Goal: Transaction & Acquisition: Purchase product/service

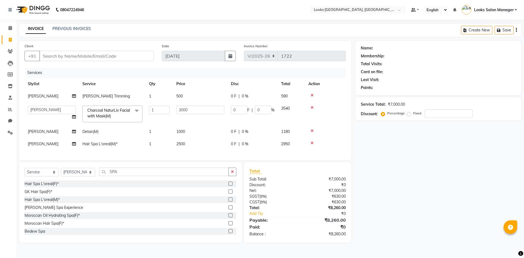
select select "4460"
select select "85710"
select select "service"
select select "85710"
click at [66, 57] on input "Client" at bounding box center [96, 56] width 114 height 10
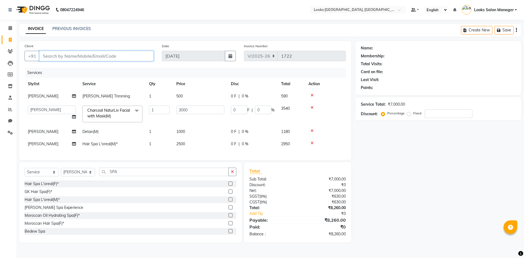
type input "9"
type input "0"
type input "9772415826"
click at [137, 55] on span "Add Client" at bounding box center [140, 55] width 22 height 5
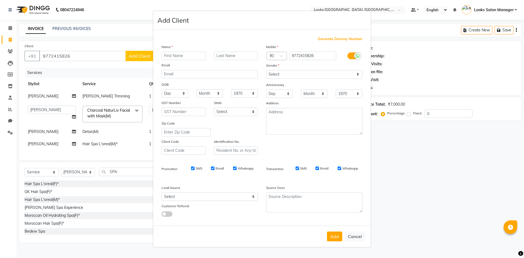
click at [183, 56] on input "text" at bounding box center [184, 56] width 44 height 8
type input "[PERSON_NAME]"
click at [299, 76] on select "Select [DEMOGRAPHIC_DATA] [DEMOGRAPHIC_DATA] Other Prefer Not To Say" at bounding box center [314, 74] width 96 height 8
select select "[DEMOGRAPHIC_DATA]"
click at [266, 70] on select "Select [DEMOGRAPHIC_DATA] [DEMOGRAPHIC_DATA] Other Prefer Not To Say" at bounding box center [314, 74] width 96 height 8
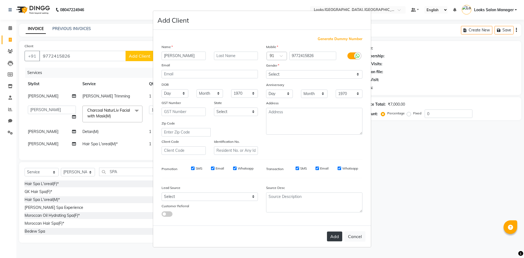
click at [336, 238] on button "Add" at bounding box center [334, 236] width 15 height 10
select select
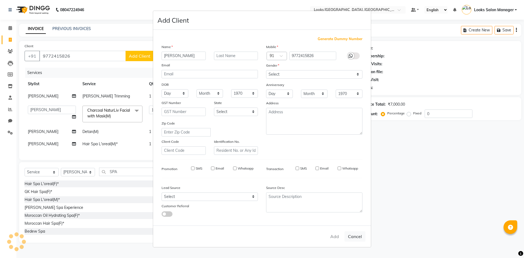
select select
checkbox input "false"
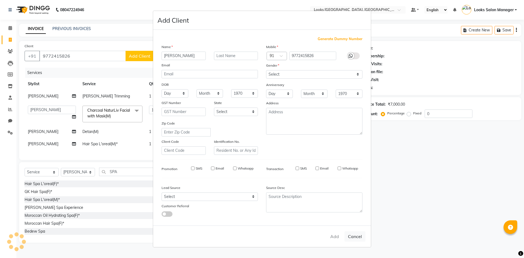
checkbox input "false"
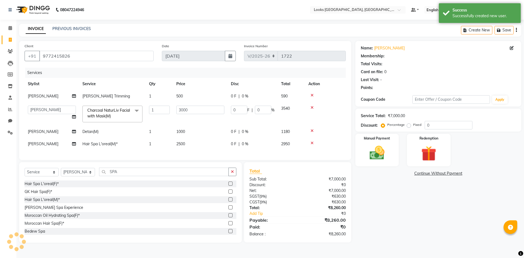
select select "1: Object"
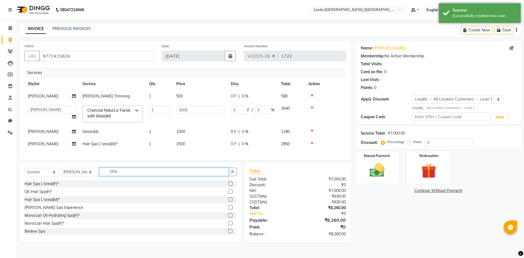
click at [122, 176] on input "SPA" at bounding box center [164, 172] width 130 height 8
type input "CUT"
click at [228, 194] on label at bounding box center [230, 191] width 4 height 4
click at [228, 194] on input "checkbox" at bounding box center [230, 192] width 4 height 4
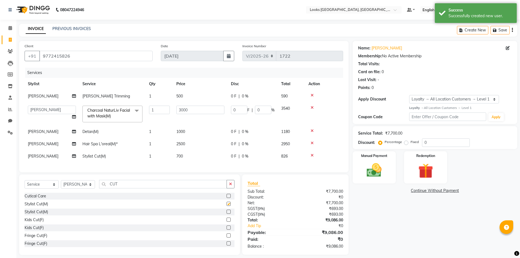
checkbox input "false"
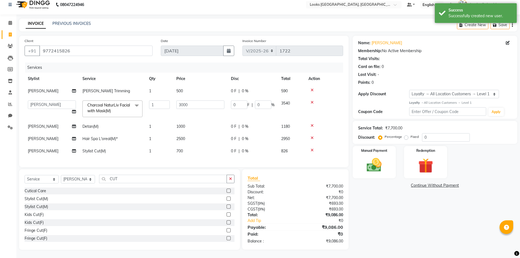
scroll to position [9, 0]
click at [194, 89] on td "500" at bounding box center [200, 91] width 55 height 12
select select "85710"
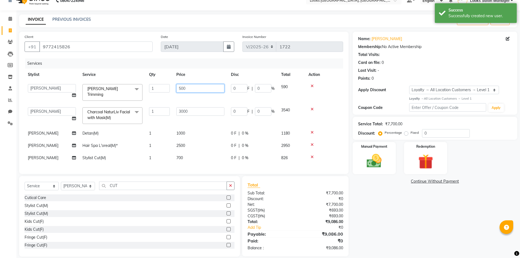
click at [197, 85] on input "500" at bounding box center [200, 88] width 48 height 8
type input "300"
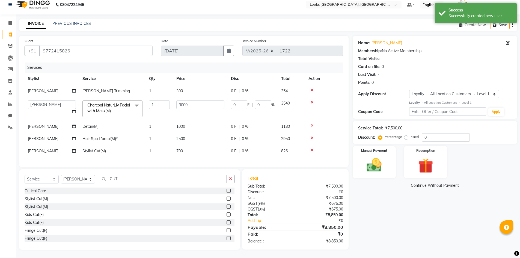
click at [175, 102] on td "3000" at bounding box center [200, 108] width 55 height 23
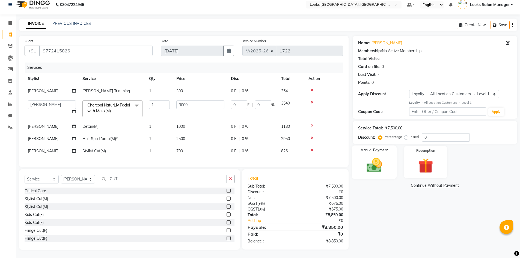
click at [386, 169] on img at bounding box center [374, 165] width 25 height 18
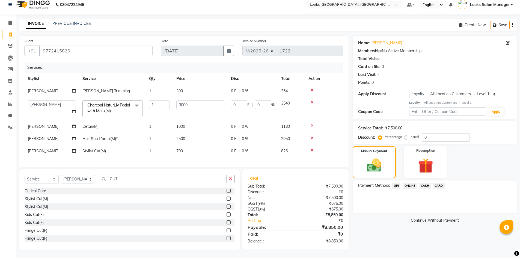
click at [434, 183] on span "CARD" at bounding box center [439, 186] width 12 height 6
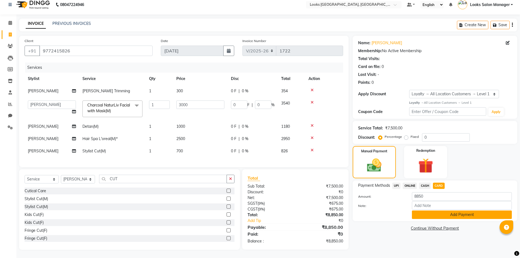
click at [420, 210] on button "Add Payment" at bounding box center [462, 214] width 100 height 8
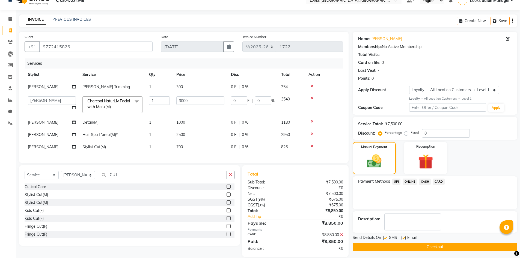
click at [386, 238] on label at bounding box center [385, 238] width 4 height 4
click at [386, 238] on input "checkbox" at bounding box center [385, 238] width 4 height 4
checkbox input "false"
click at [383, 246] on button "Checkout" at bounding box center [435, 247] width 165 height 8
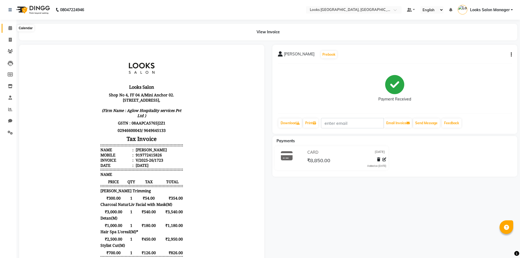
click at [8, 29] on span at bounding box center [10, 28] width 10 height 6
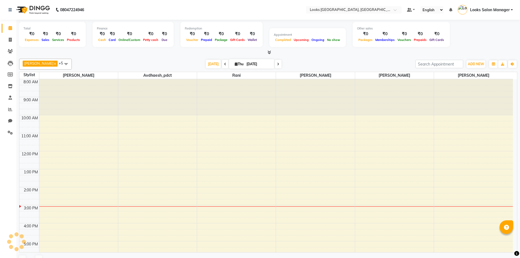
scroll to position [61, 0]
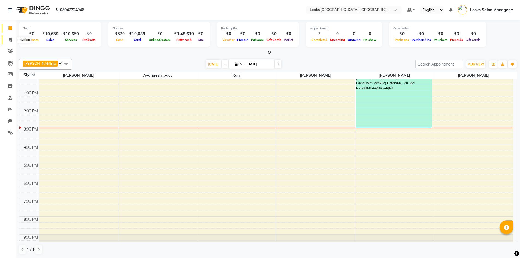
drag, startPoint x: 8, startPoint y: 39, endPoint x: 17, endPoint y: 36, distance: 9.9
click at [8, 39] on span at bounding box center [10, 40] width 10 height 6
select select "service"
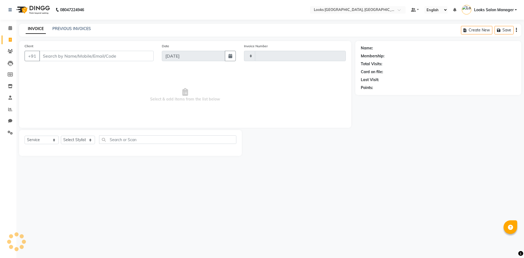
type input "1724"
select select "4460"
click at [60, 25] on div "INVOICE PREVIOUS INVOICES Create New Save" at bounding box center [270, 30] width 502 height 13
click at [60, 27] on link "PREVIOUS INVOICES" at bounding box center [71, 28] width 38 height 5
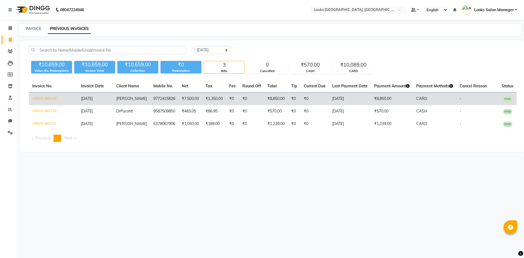
click at [150, 95] on td "9772415826" at bounding box center [164, 99] width 28 height 13
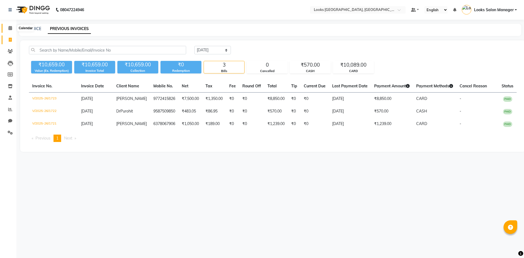
click at [11, 28] on icon at bounding box center [10, 28] width 4 height 4
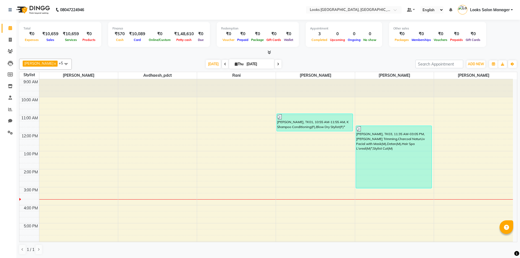
click at [267, 50] on span at bounding box center [268, 53] width 6 height 6
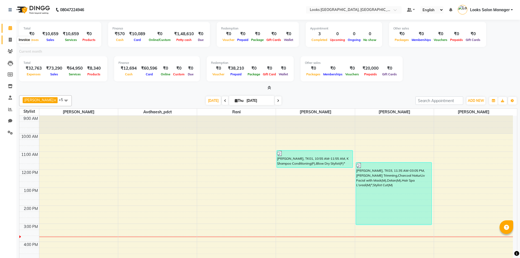
click at [10, 38] on icon at bounding box center [10, 40] width 3 height 4
select select "service"
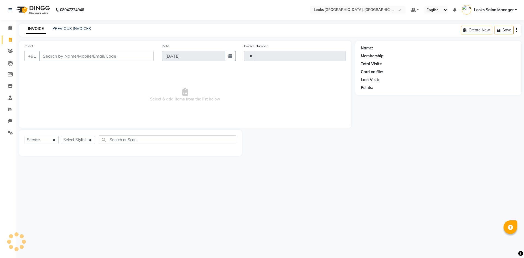
type input "1724"
select select "4460"
click at [52, 54] on input "Client" at bounding box center [96, 56] width 114 height 10
type input "8486003129"
click at [136, 52] on button "Add Client" at bounding box center [140, 56] width 28 height 10
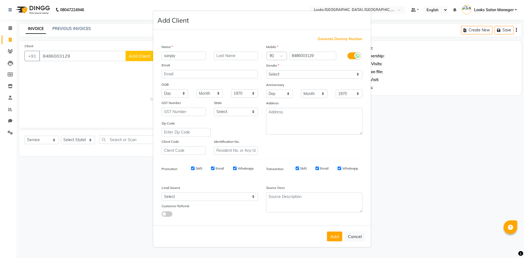
type input "sanjay"
click at [295, 72] on select "Select [DEMOGRAPHIC_DATA] [DEMOGRAPHIC_DATA] Other Prefer Not To Say" at bounding box center [314, 74] width 96 height 8
select select "[DEMOGRAPHIC_DATA]"
click at [266, 70] on select "Select [DEMOGRAPHIC_DATA] [DEMOGRAPHIC_DATA] Other Prefer Not To Say" at bounding box center [314, 74] width 96 height 8
click at [335, 238] on button "Add" at bounding box center [334, 236] width 15 height 10
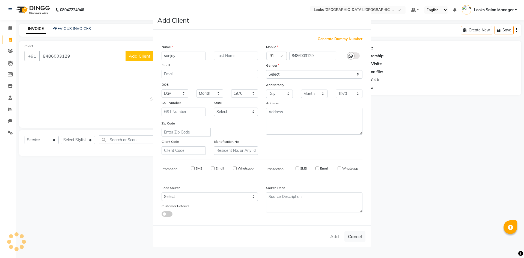
select select
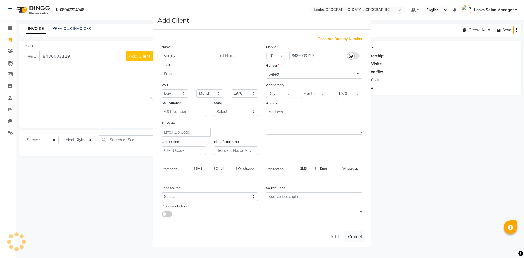
select select
checkbox input "false"
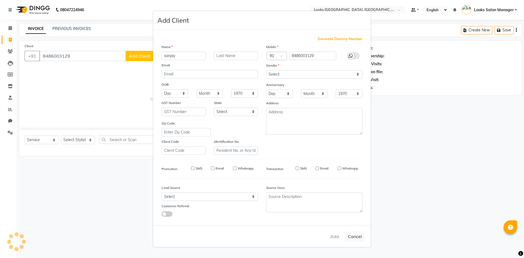
checkbox input "false"
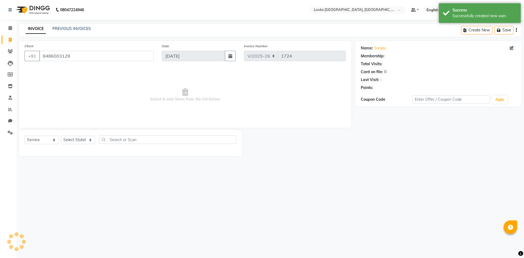
select select "1: Object"
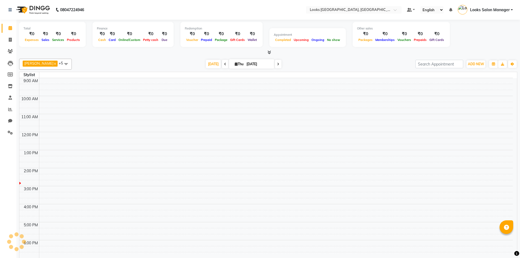
scroll to position [61, 0]
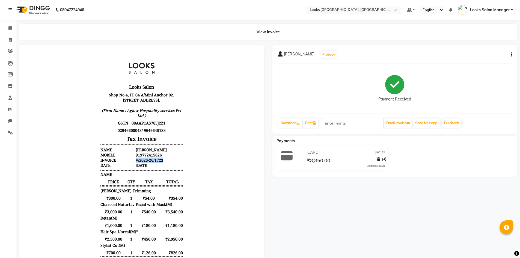
drag, startPoint x: 131, startPoint y: 164, endPoint x: 158, endPoint y: 166, distance: 27.4
click at [158, 163] on div "V/2025-26/1723" at bounding box center [149, 160] width 29 height 5
drag, startPoint x: 148, startPoint y: 168, endPoint x: 138, endPoint y: 165, distance: 10.0
click at [138, 163] on div "V/2025-26/1723" at bounding box center [149, 160] width 29 height 5
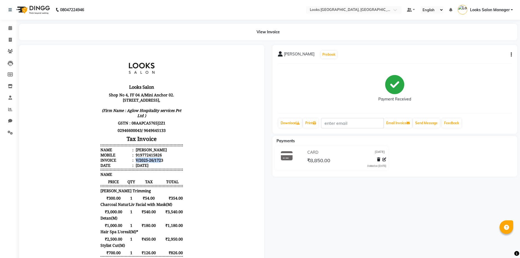
drag, startPoint x: 131, startPoint y: 164, endPoint x: 158, endPoint y: 163, distance: 26.8
click at [158, 163] on div "V/2025-26/1723" at bounding box center [149, 160] width 29 height 5
copy div "V/2025-26/1723"
drag, startPoint x: 136, startPoint y: 159, endPoint x: 162, endPoint y: 161, distance: 25.7
click at [162, 158] on li "Mobile : 919772415826" at bounding box center [141, 154] width 82 height 5
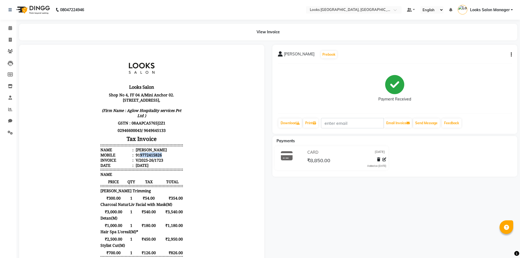
copy div "9772415826"
click at [11, 27] on icon at bounding box center [10, 28] width 4 height 4
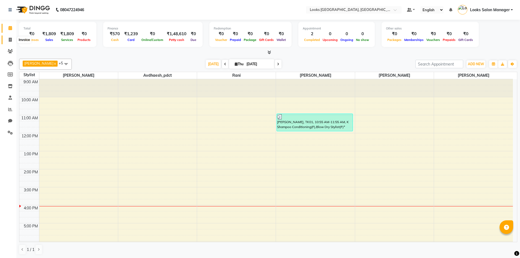
scroll to position [61, 0]
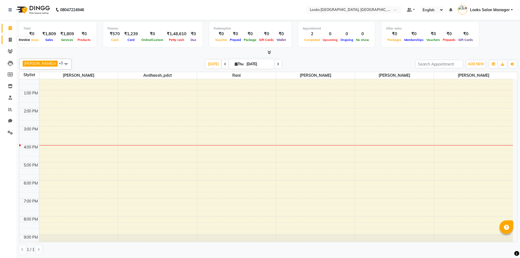
drag, startPoint x: 0, startPoint y: 0, endPoint x: 10, endPoint y: 38, distance: 39.8
click at [10, 38] on icon at bounding box center [10, 40] width 3 height 4
select select "service"
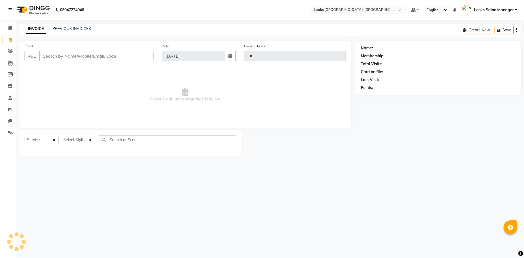
type input "1724"
select select "4460"
click at [8, 53] on span at bounding box center [10, 51] width 10 height 6
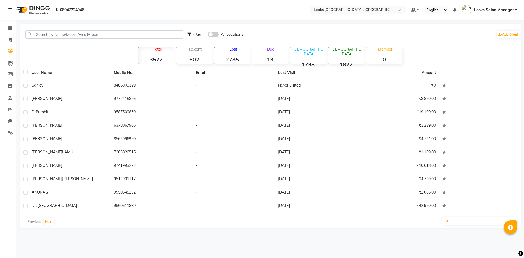
click at [64, 29] on div "Filter All Locations Add Client" at bounding box center [270, 34] width 499 height 17
click at [50, 34] on input "text" at bounding box center [104, 34] width 158 height 8
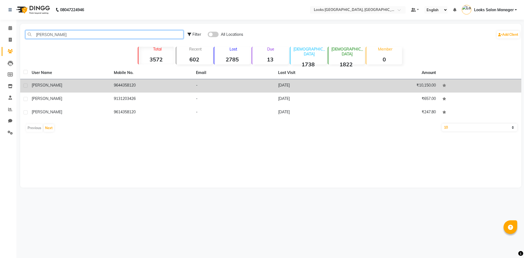
type input "nived"
click at [263, 84] on td "-" at bounding box center [234, 85] width 82 height 13
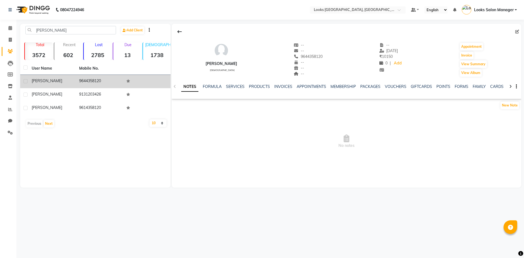
drag, startPoint x: 289, startPoint y: 56, endPoint x: 319, endPoint y: 56, distance: 30.3
click at [319, 56] on div "Nivedita female -- -- 9644358120 Mobile No. -- -- -- -- 01-09-2025 ₹ 10150 0 | …" at bounding box center [347, 57] width 350 height 40
click at [14, 40] on span at bounding box center [10, 40] width 10 height 6
select select "4460"
select select "service"
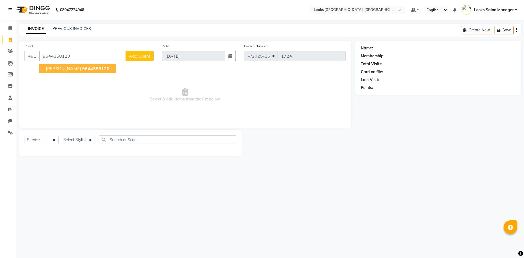
click at [82, 70] on span "9644358120" at bounding box center [95, 68] width 27 height 5
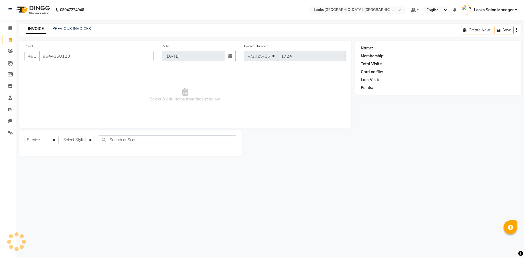
type input "9644358120"
select select "1: Object"
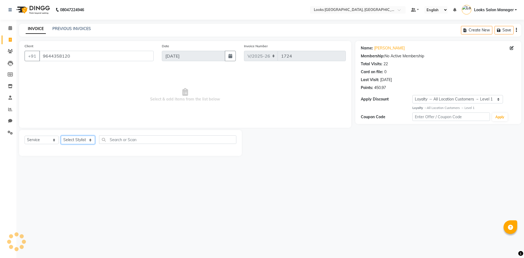
click at [87, 141] on select "Select Stylist Avdhaesh_pdct COUNTER SALES Ganesh Kalpana_mgr Looks Salon Manag…" at bounding box center [78, 140] width 34 height 8
select select "64711"
click at [61, 136] on select "Select Stylist Avdhaesh_pdct COUNTER SALES Ganesh Kalpana_mgr Looks Salon Manag…" at bounding box center [78, 140] width 34 height 8
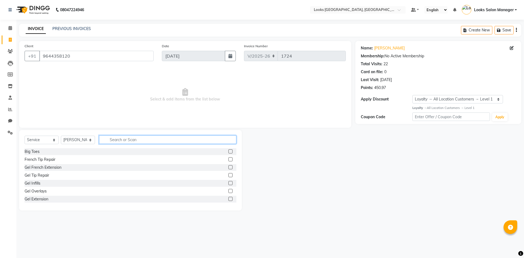
click at [128, 138] on input "text" at bounding box center [167, 139] width 137 height 8
type input "cut"
click at [228, 151] on label at bounding box center [230, 151] width 4 height 4
click at [228, 151] on input "checkbox" at bounding box center [230, 152] width 4 height 4
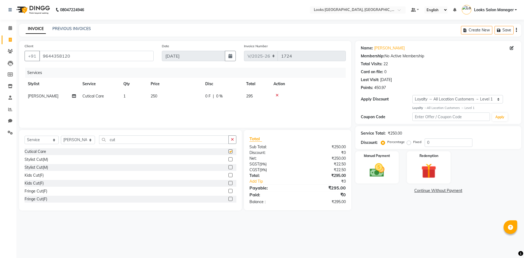
checkbox input "false"
click at [228, 158] on label at bounding box center [230, 159] width 4 height 4
click at [228, 158] on input "checkbox" at bounding box center [230, 160] width 4 height 4
checkbox input "false"
click at [280, 93] on div at bounding box center [308, 95] width 69 height 4
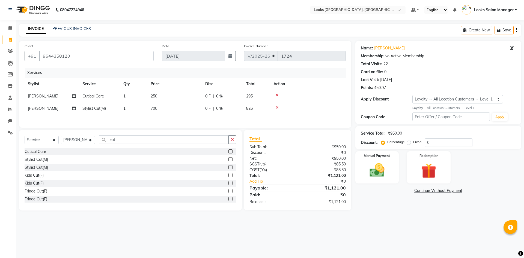
click at [277, 95] on icon at bounding box center [277, 95] width 3 height 4
click at [183, 95] on td "700" at bounding box center [174, 96] width 55 height 12
select select "64711"
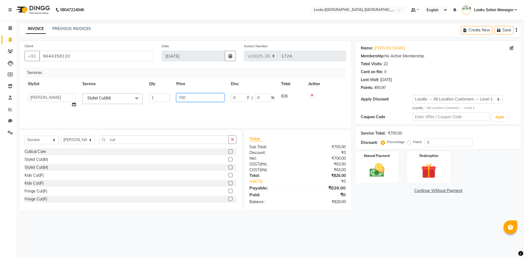
click at [183, 95] on input "700" at bounding box center [200, 97] width 48 height 8
type input "500"
click at [167, 110] on div "Services Stylist Service Qty Price Disc Total Action Avdhaesh_pdct COUNTER SALE…" at bounding box center [185, 95] width 321 height 55
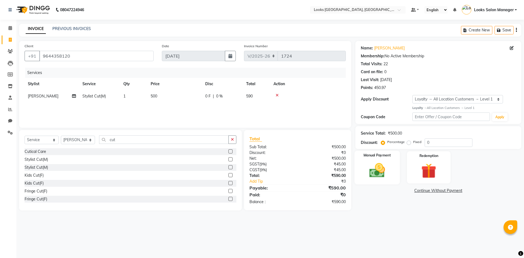
click at [384, 174] on img at bounding box center [376, 170] width 25 height 18
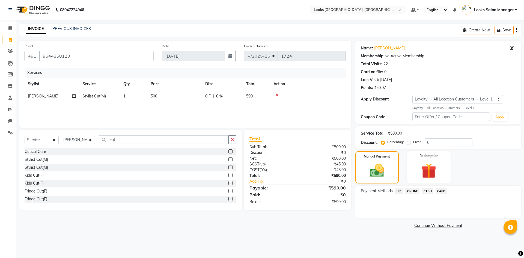
click at [441, 193] on span "CARD" at bounding box center [442, 191] width 12 height 6
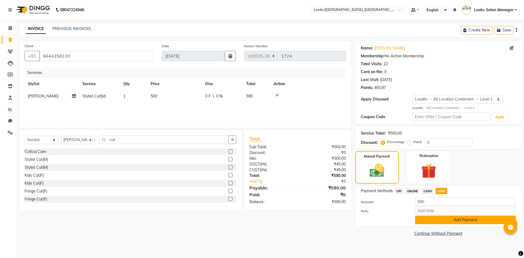
click at [433, 218] on button "Add Payment" at bounding box center [465, 220] width 101 height 8
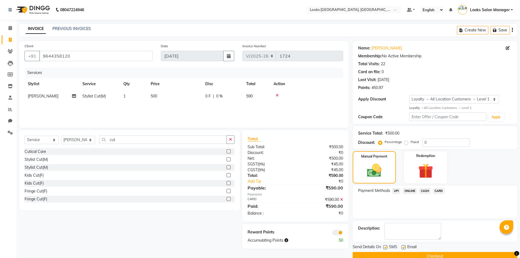
click at [384, 247] on label at bounding box center [385, 247] width 4 height 4
click at [384, 247] on input "checkbox" at bounding box center [385, 248] width 4 height 4
checkbox input "false"
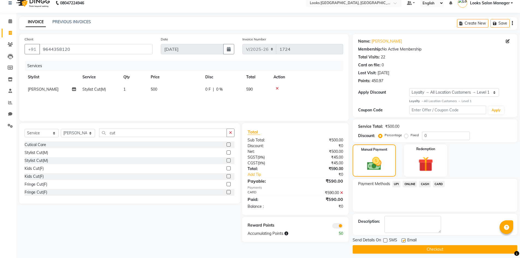
scroll to position [11, 0]
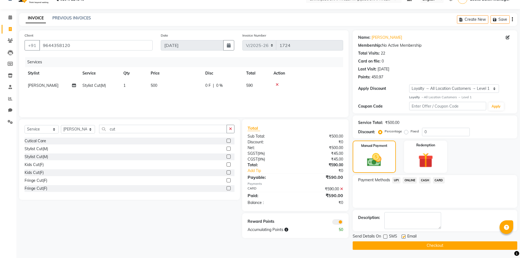
click at [400, 243] on button "Checkout" at bounding box center [435, 245] width 165 height 8
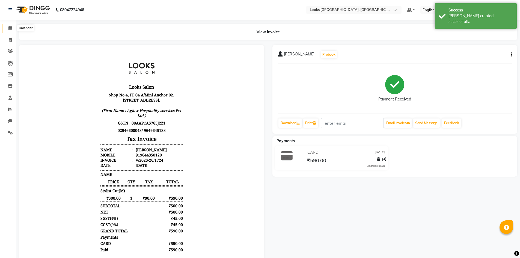
click at [6, 27] on span at bounding box center [10, 28] width 10 height 6
